Goal: Find specific fact: Find specific fact

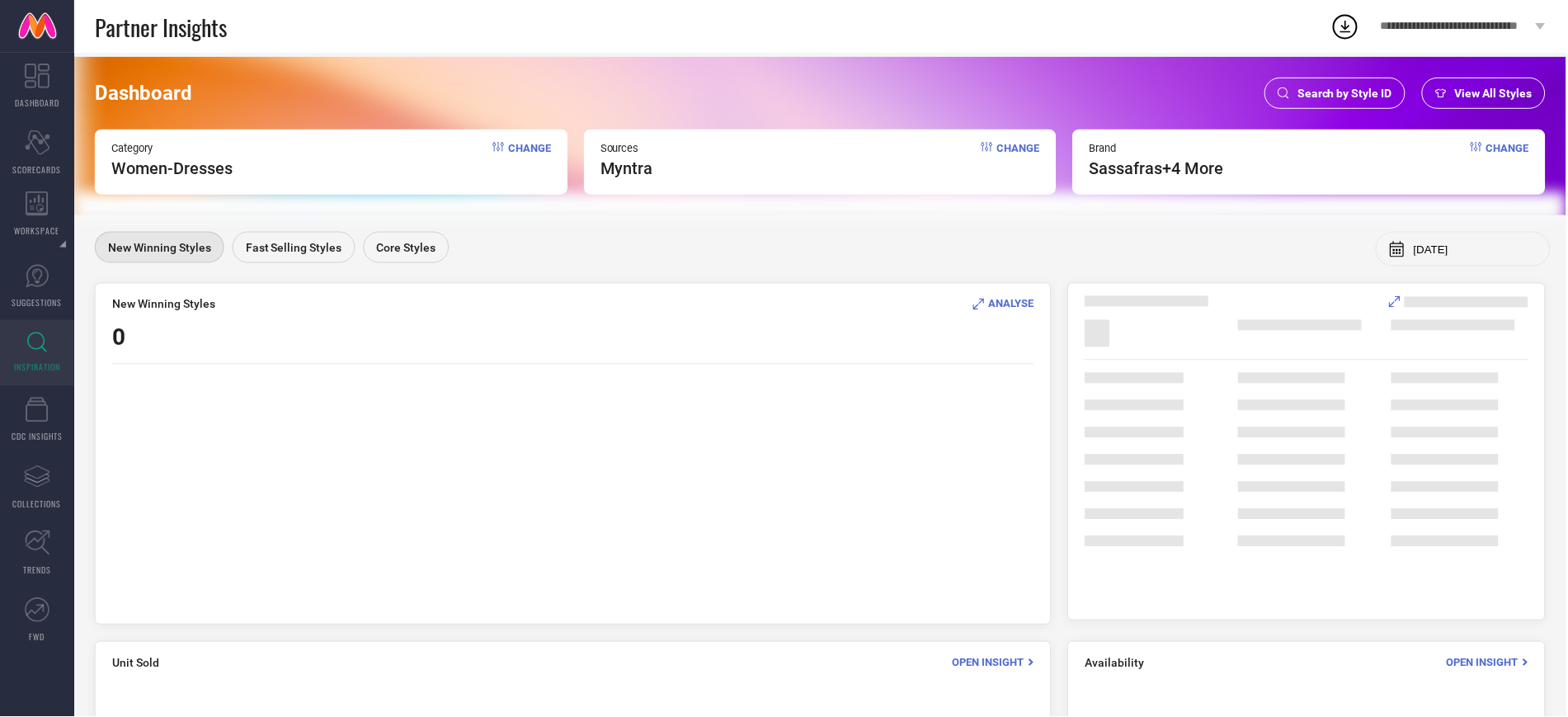
click at [1326, 104] on div "Search by Style ID" at bounding box center [1337, 93] width 141 height 31
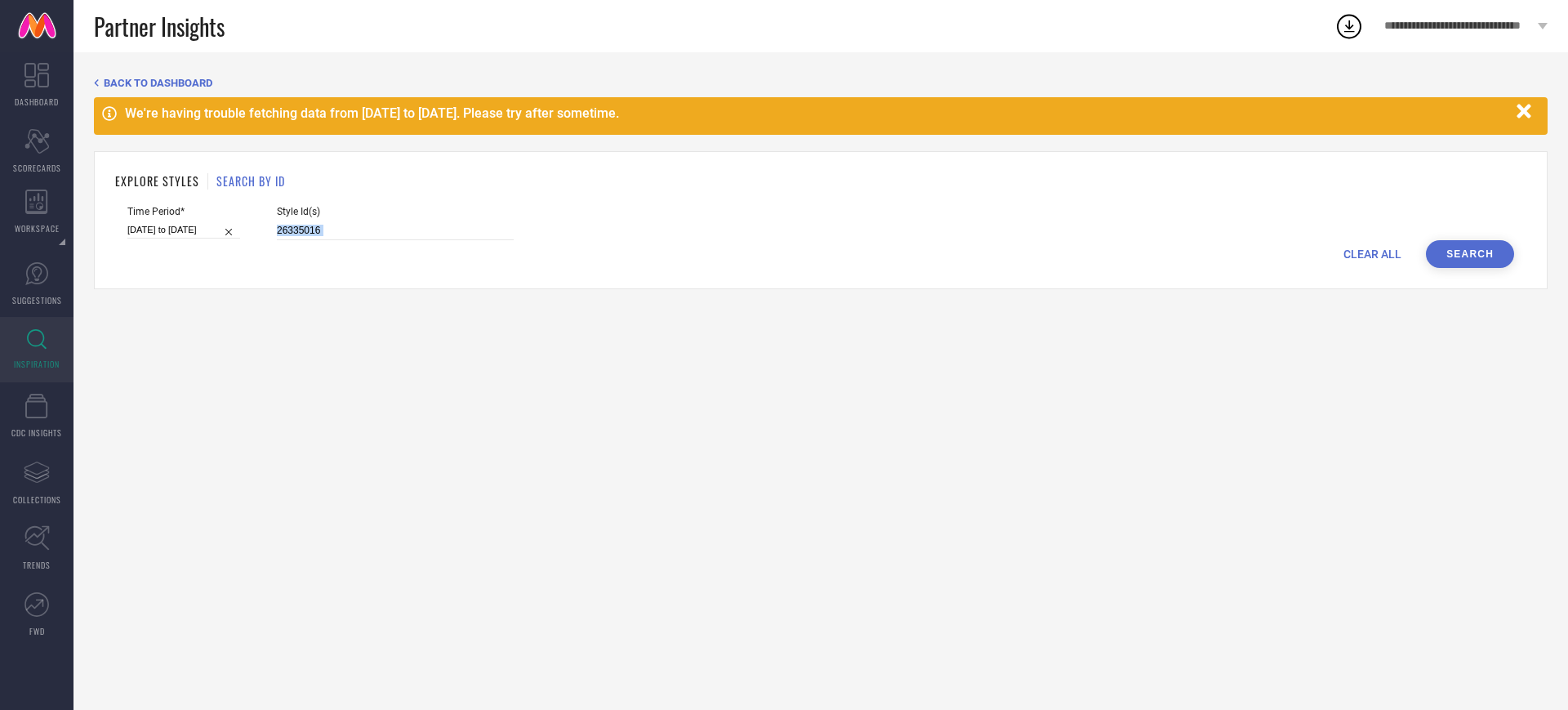
click at [318, 234] on form "Time Period* [DATE] to [DATE] Style Id(s) 26335016 CLEAR ALL Search" at bounding box center [821, 237] width 1411 height 62
click at [318, 234] on input "26335016" at bounding box center [395, 231] width 237 height 19
paste input "5981690 29920448 13614784 25254978 25254990 24882572 19018100 18900066 26617132…"
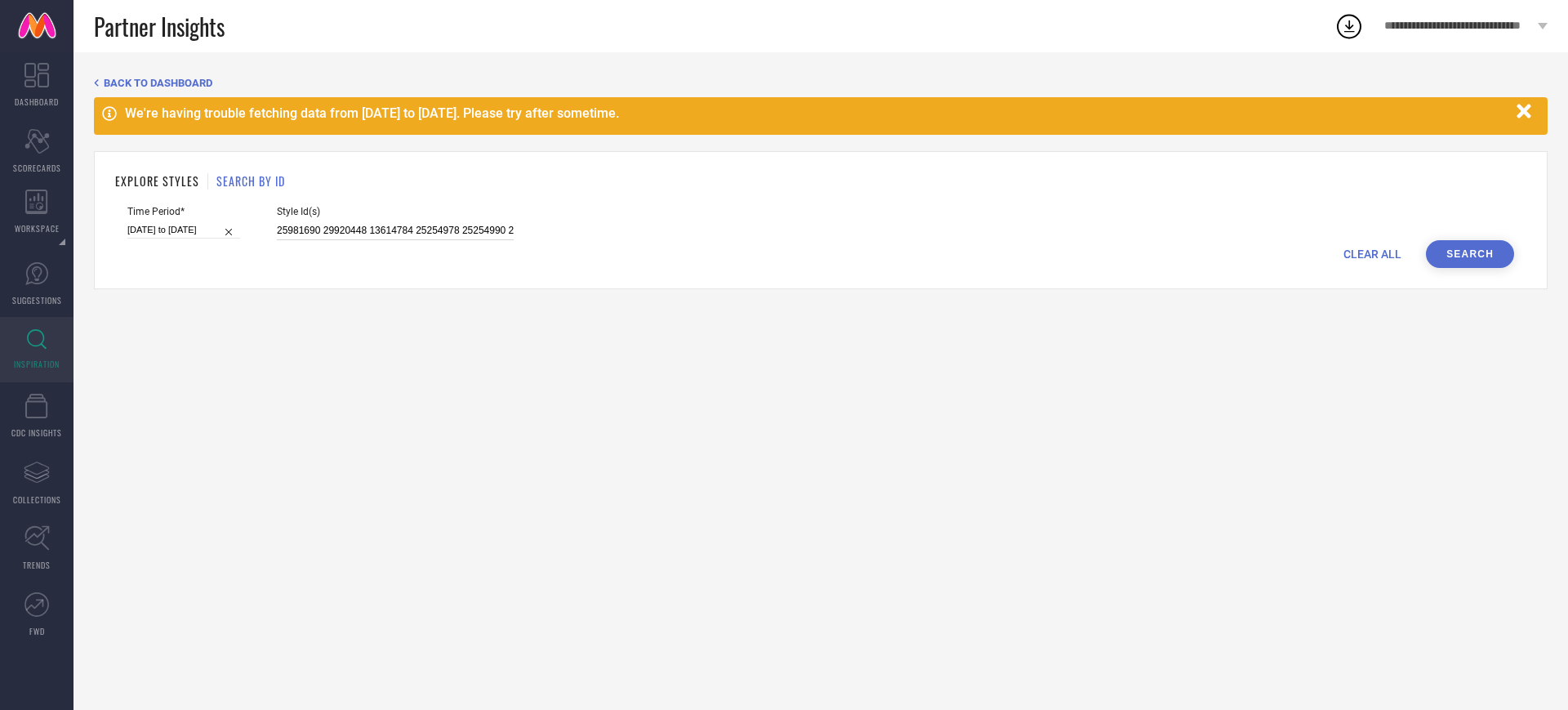
scroll to position [0, 409]
type input "25981690 29920448 13614784 25254978 25254990 24882572 19018100 18900066 2661713…"
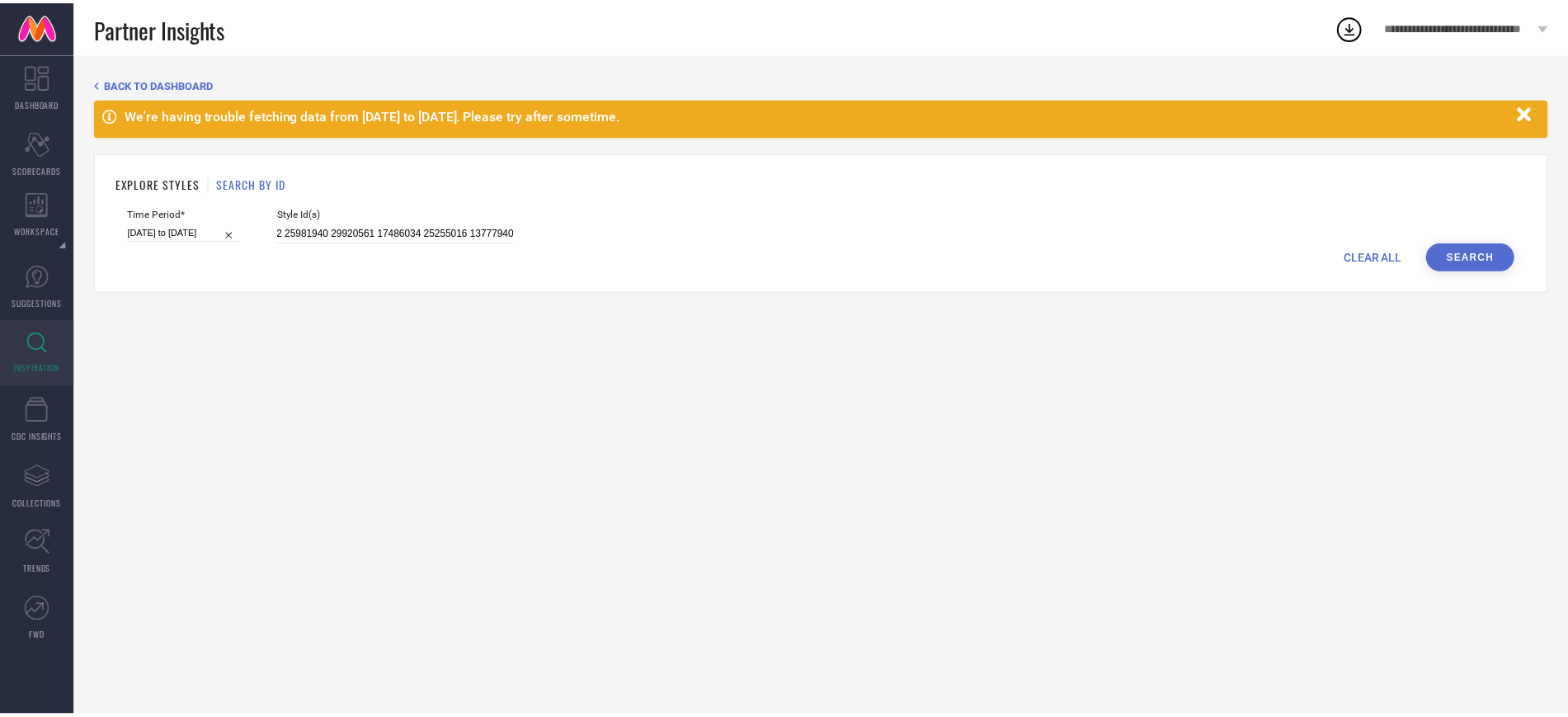
scroll to position [0, 0]
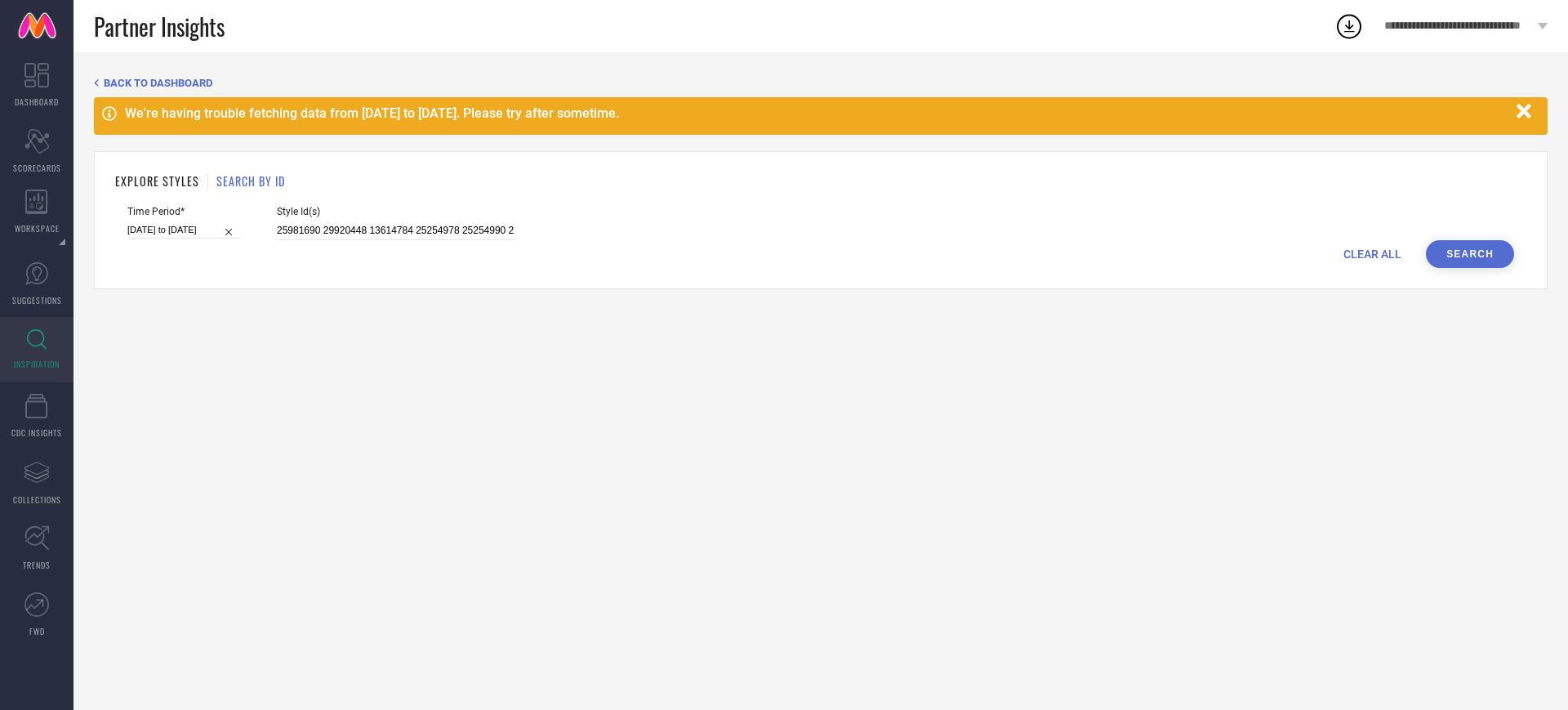
click at [1467, 242] on button "Search" at bounding box center [1470, 254] width 88 height 28
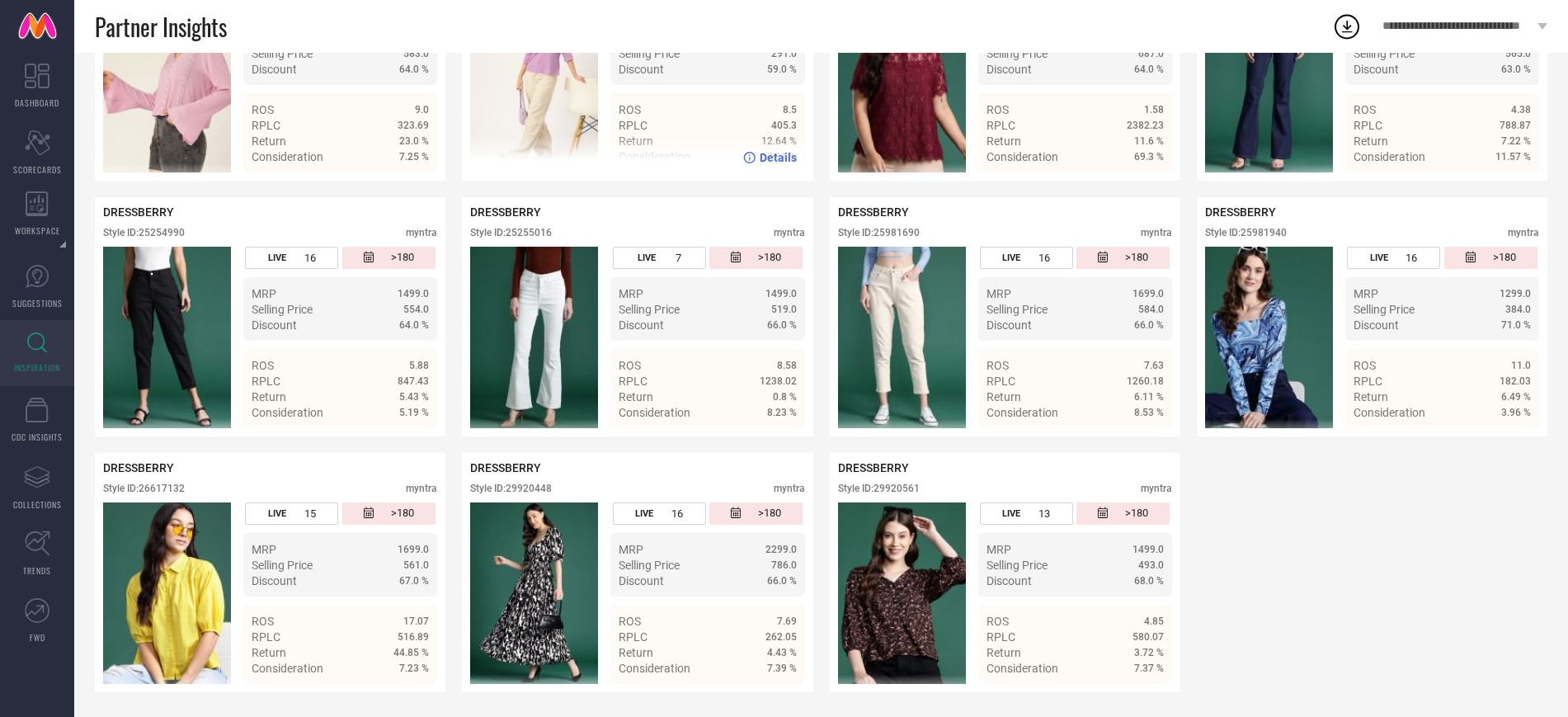
scroll to position [754, 0]
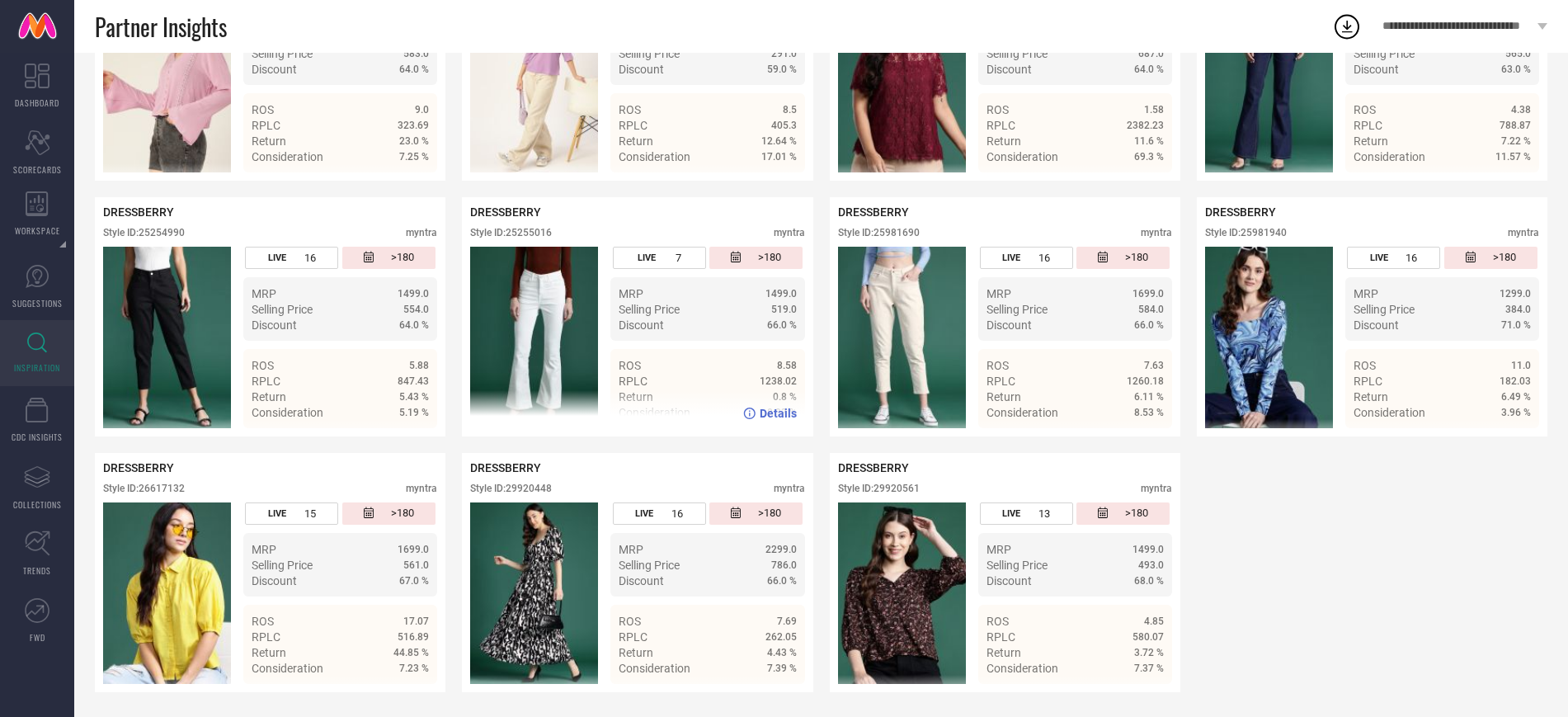
click at [547, 235] on div "Style ID: 25255016" at bounding box center [511, 232] width 82 height 11
copy div "25255016"
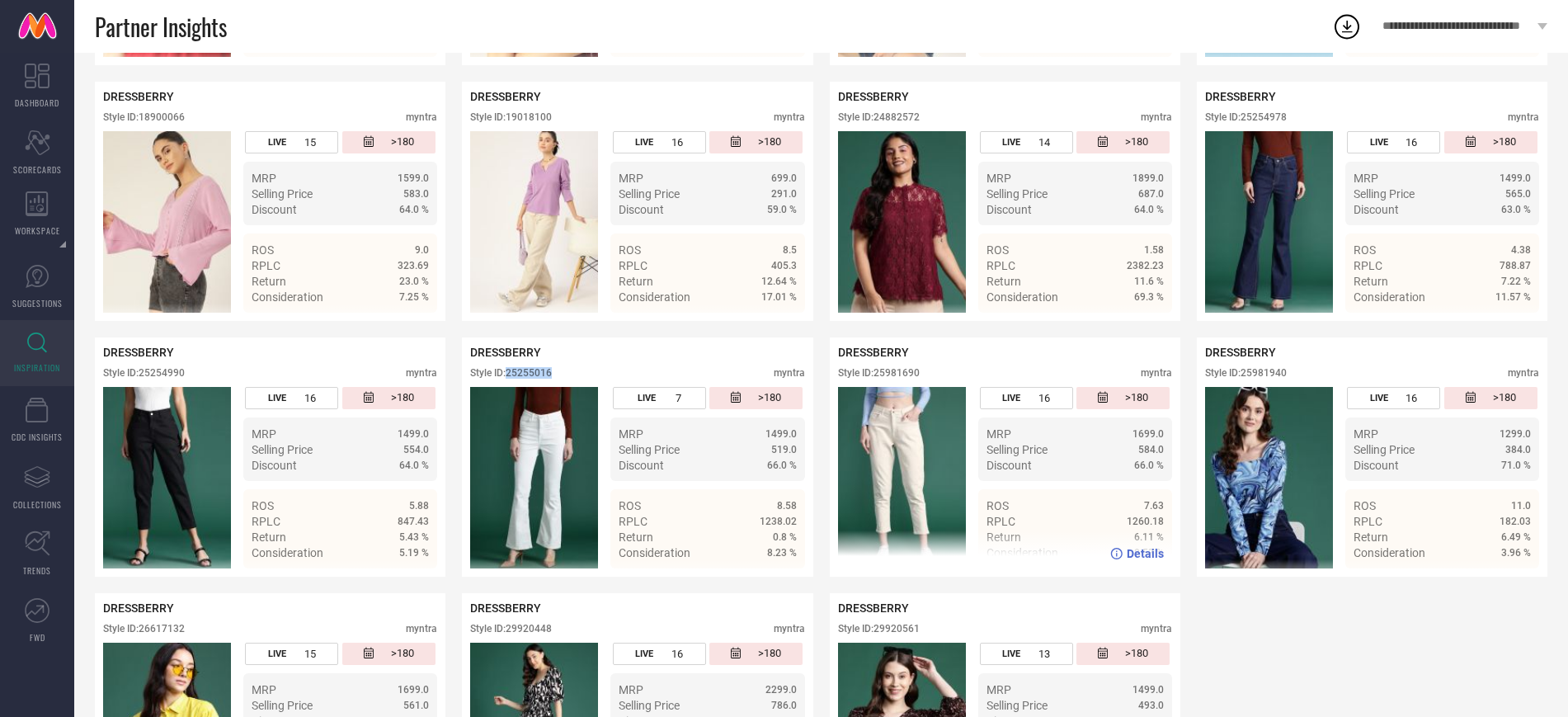
scroll to position [608, 0]
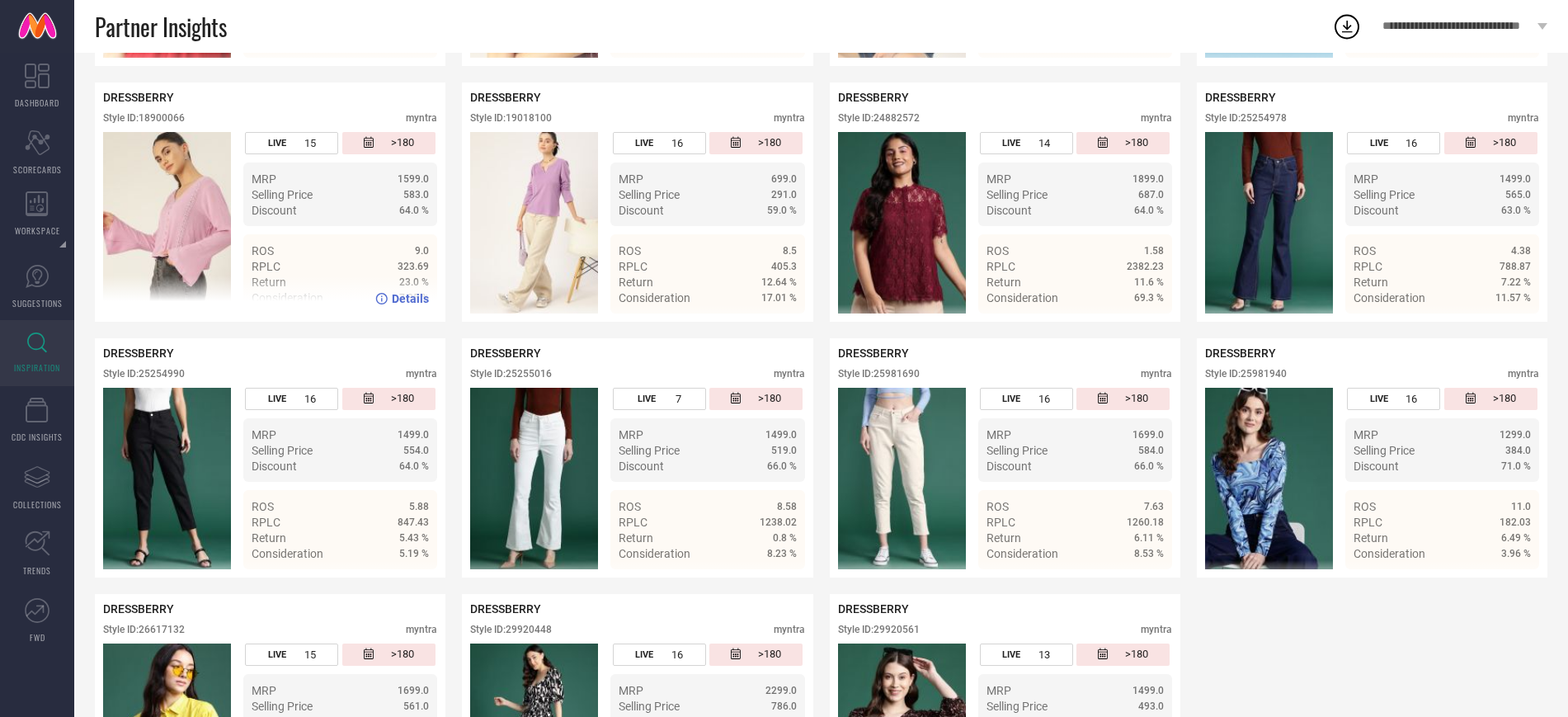
click at [185, 120] on div "Style ID: 18900066" at bounding box center [144, 117] width 82 height 11
click at [179, 120] on div "Style ID: 18900066" at bounding box center [144, 117] width 82 height 11
copy div "18900066"
